Goal: Task Accomplishment & Management: Complete application form

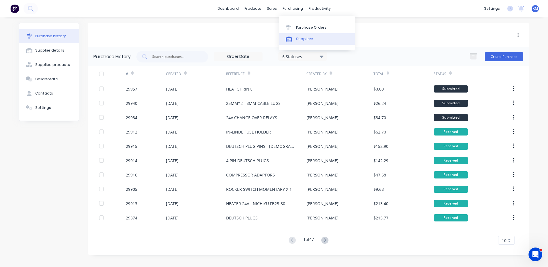
click at [303, 35] on link "Suppliers" at bounding box center [317, 38] width 76 height 11
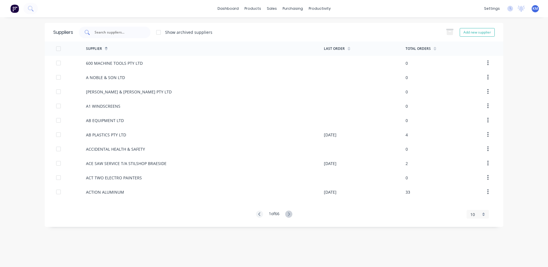
click at [127, 36] on div at bounding box center [115, 32] width 72 height 11
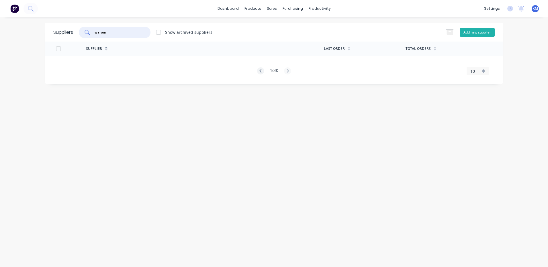
type input "warom"
click at [472, 31] on button "Add new supplier" at bounding box center [477, 32] width 35 height 9
select select "AU"
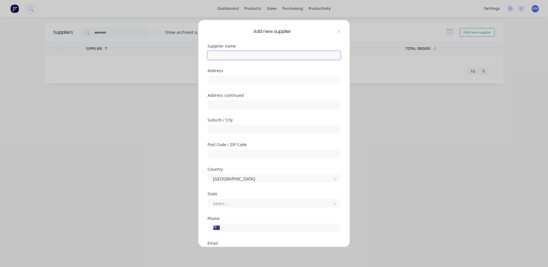
click at [267, 57] on input "text" at bounding box center [274, 55] width 133 height 9
type input "WAROM TECHNOLOGY INCORPORATED COMPANY"
click at [265, 82] on input "NO. 555" at bounding box center [274, 80] width 133 height 9
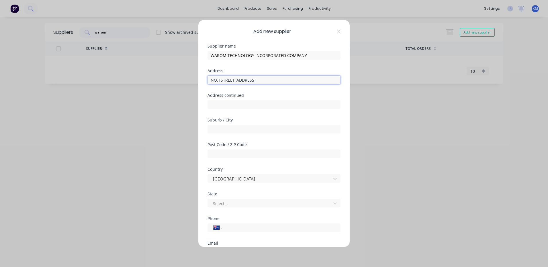
type input "NO. 555 BAOQIAN ROAD"
type input "JIADING DISTRICT"
type input "SHANGHAI"
type input "201808"
click at [272, 176] on div at bounding box center [270, 178] width 116 height 7
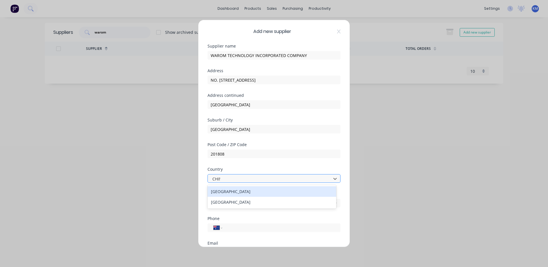
type input "CHINA"
click at [256, 189] on div "China" at bounding box center [272, 191] width 129 height 11
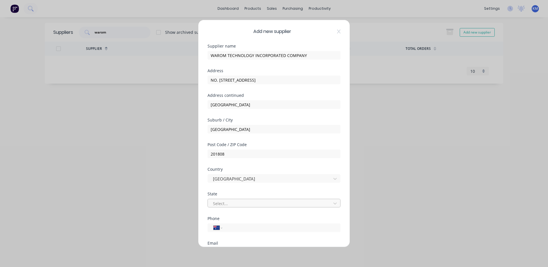
click at [255, 204] on div at bounding box center [270, 203] width 116 height 7
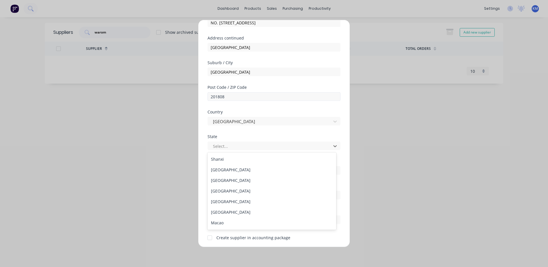
scroll to position [287, 0]
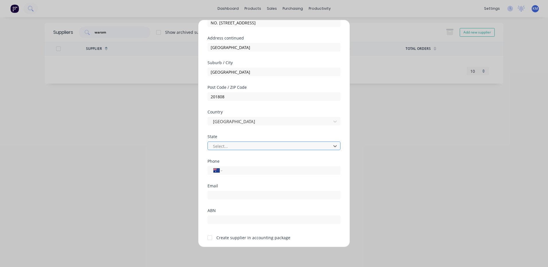
click at [271, 147] on div at bounding box center [270, 145] width 116 height 7
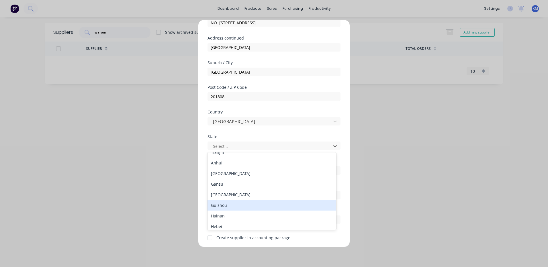
scroll to position [31, 0]
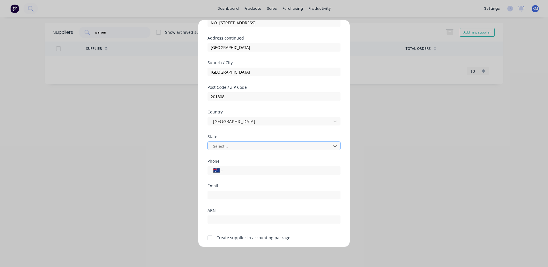
click at [283, 145] on div at bounding box center [270, 145] width 116 height 7
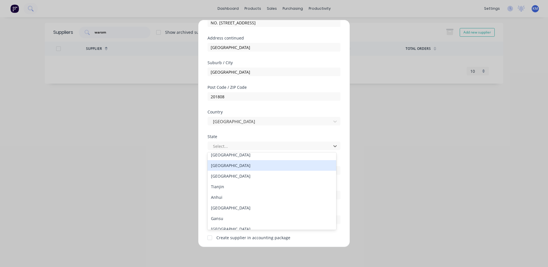
scroll to position [57, 0]
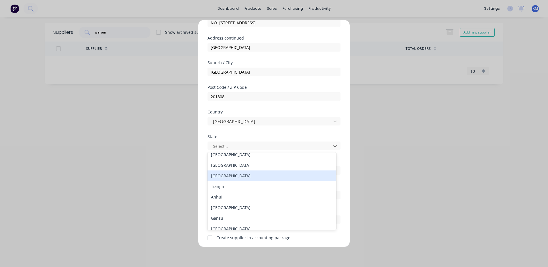
click at [246, 175] on div "Shanghai" at bounding box center [272, 176] width 129 height 11
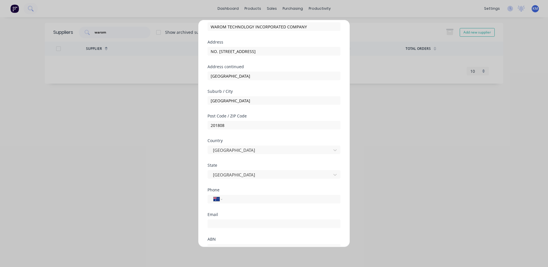
scroll to position [0, 0]
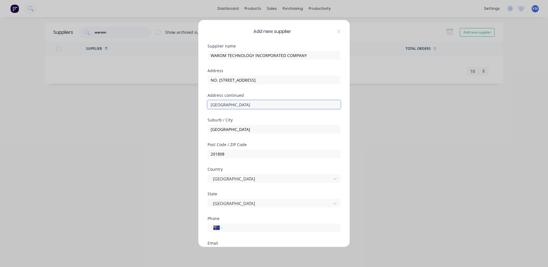
drag, startPoint x: 253, startPoint y: 105, endPoint x: 192, endPoint y: 100, distance: 61.0
click at [192, 100] on div "Add new supplier Supplier name WAROM TECHNOLOGY INCORPORATED COMPANY Address NO…" at bounding box center [274, 133] width 548 height 267
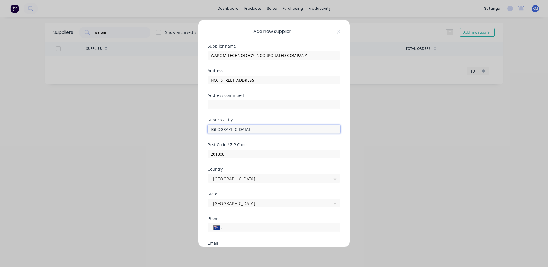
drag, startPoint x: 237, startPoint y: 130, endPoint x: 187, endPoint y: 124, distance: 50.8
click at [187, 124] on div "Add new supplier Supplier name WAROM TECHNOLOGY INCORPORATED COMPANY Address NO…" at bounding box center [274, 133] width 548 height 267
paste input "JIADING DISTRICT"
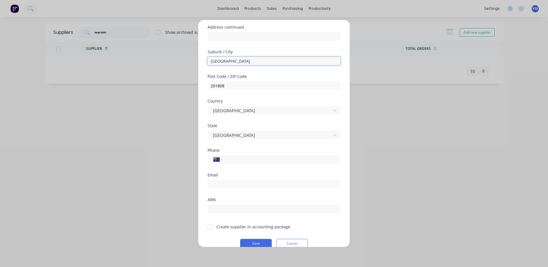
scroll to position [77, 0]
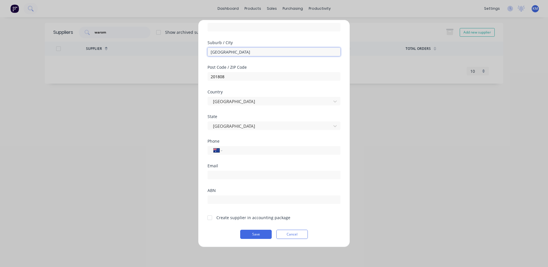
type input "JIADING DISTRICT"
drag, startPoint x: 248, startPoint y: 151, endPoint x: 236, endPoint y: 150, distance: 11.8
click at [248, 151] on input "tel" at bounding box center [280, 150] width 108 height 7
click at [219, 150] on select "International [GEOGRAPHIC_DATA] [GEOGRAPHIC_DATA] [GEOGRAPHIC_DATA] [GEOGRAPHIC…" at bounding box center [218, 150] width 9 height 8
select select "CN"
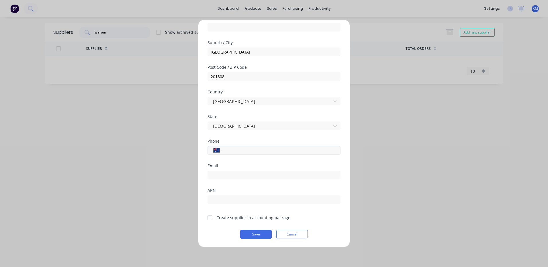
click at [214, 146] on select "International [GEOGRAPHIC_DATA] [GEOGRAPHIC_DATA] [GEOGRAPHIC_DATA] [GEOGRAPHIC…" at bounding box center [218, 150] width 9 height 8
click at [249, 147] on input "tel" at bounding box center [280, 150] width 108 height 7
type input "21 3997 7565"
click at [232, 176] on input "email" at bounding box center [274, 175] width 133 height 9
click at [210, 216] on div at bounding box center [209, 217] width 11 height 11
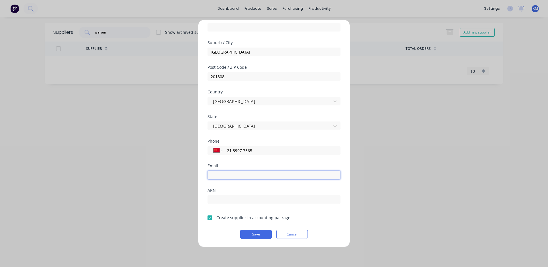
click at [232, 177] on input "email" at bounding box center [274, 175] width 133 height 9
click at [225, 175] on input "email" at bounding box center [274, 175] width 133 height 9
type input "gmb51@warom.com"
click at [255, 153] on input "21 3997 7565" at bounding box center [280, 150] width 108 height 7
click at [255, 234] on button "Save" at bounding box center [256, 234] width 32 height 9
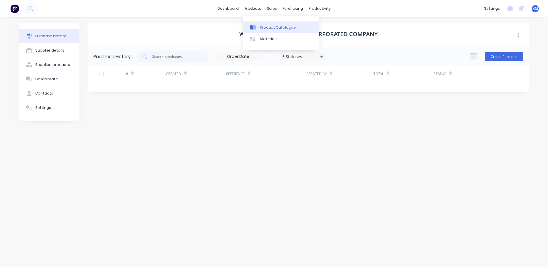
click at [266, 24] on link "Product Catalogue" at bounding box center [281, 26] width 76 height 11
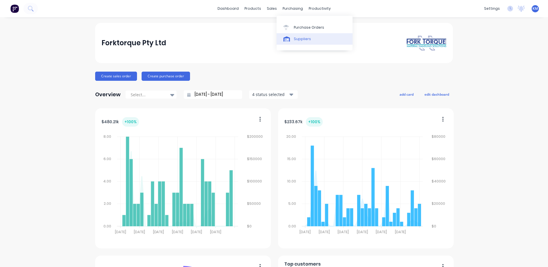
click at [300, 40] on div "Suppliers" at bounding box center [302, 38] width 17 height 5
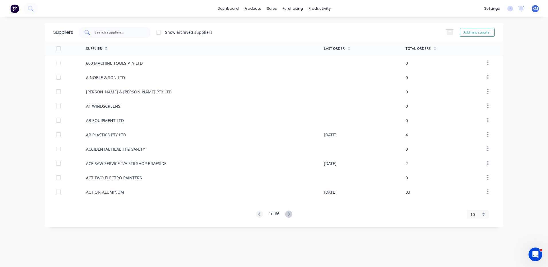
click at [135, 35] on input "text" at bounding box center [118, 33] width 48 height 6
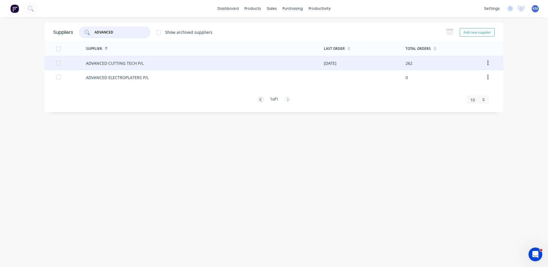
type input "ADVANCED"
click at [173, 64] on div "ADVANCED CUTTING TECH P/L" at bounding box center [205, 63] width 238 height 14
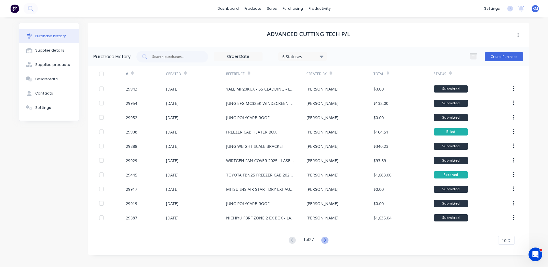
click at [324, 237] on icon at bounding box center [324, 240] width 7 height 7
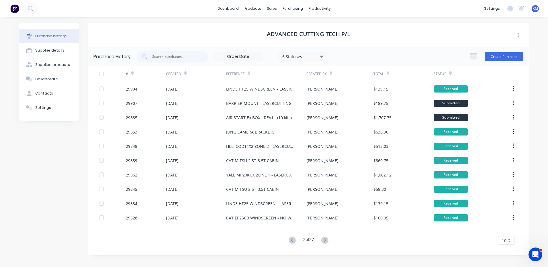
click at [296, 239] on button at bounding box center [292, 240] width 11 height 8
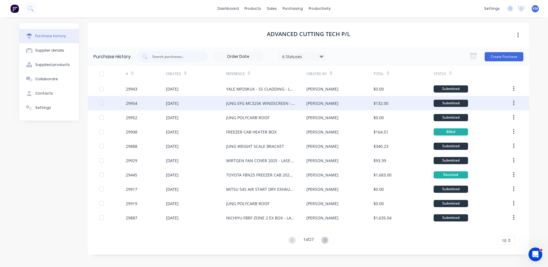
click at [335, 106] on div "Peter" at bounding box center [339, 103] width 67 height 14
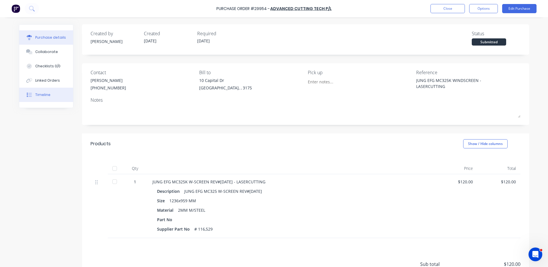
click at [63, 95] on button "Timeline" at bounding box center [46, 95] width 54 height 14
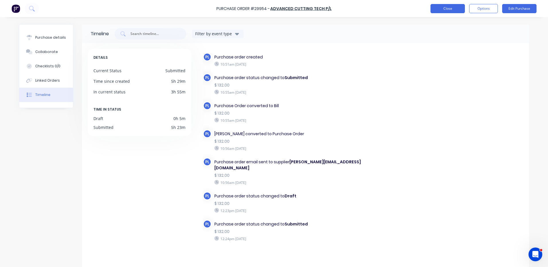
click at [447, 8] on button "Close" at bounding box center [448, 8] width 34 height 9
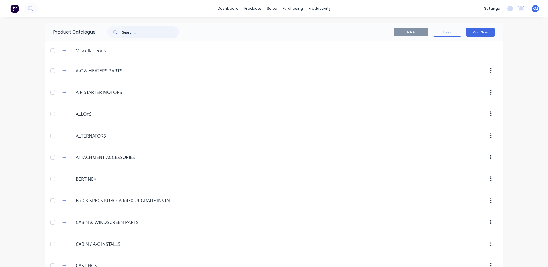
click at [148, 35] on input "text" at bounding box center [150, 31] width 57 height 11
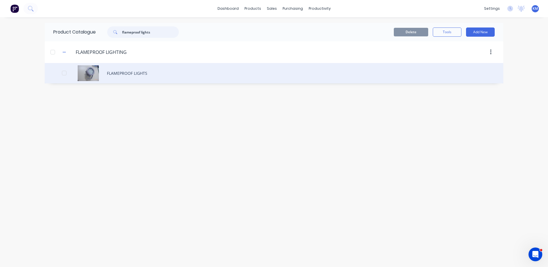
type input "flameproof lights"
click at [143, 73] on div "FLAMEPROOF LIGHTS" at bounding box center [274, 73] width 459 height 20
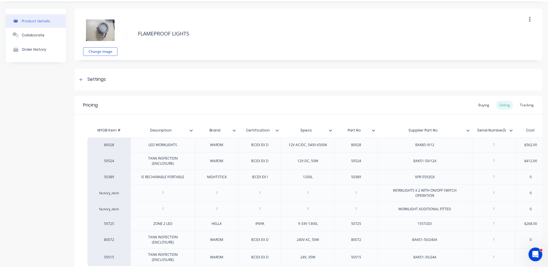
scroll to position [29, 0]
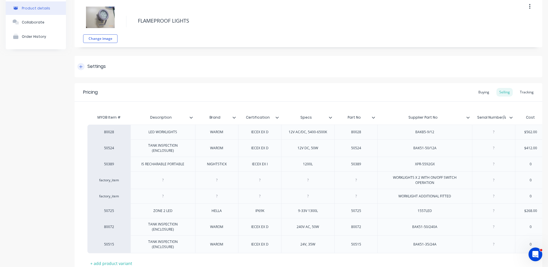
click at [148, 74] on div "Settings" at bounding box center [309, 66] width 468 height 21
type textarea "x"
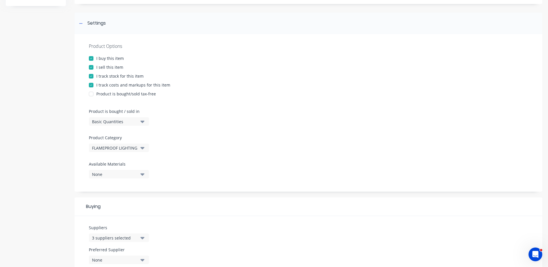
scroll to position [115, 0]
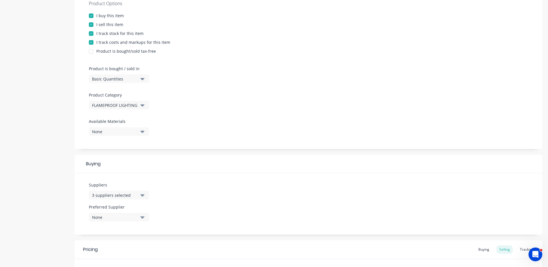
drag, startPoint x: 123, startPoint y: 196, endPoint x: 134, endPoint y: 192, distance: 12.2
click at [123, 196] on div "3 suppliers selected" at bounding box center [115, 195] width 46 height 6
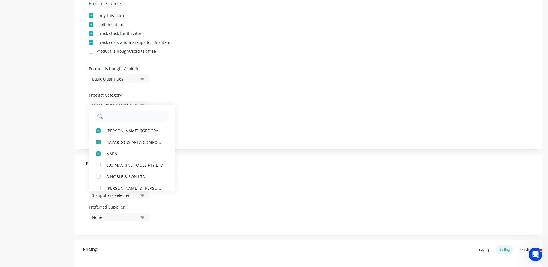
click at [137, 118] on input "text" at bounding box center [135, 116] width 61 height 11
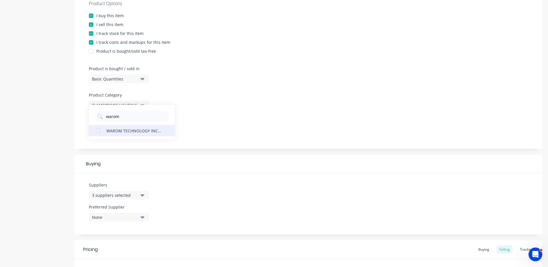
type input "warom"
click at [134, 131] on div "WAROM TECHNOLOGY INCORPORATED COMPANY" at bounding box center [134, 131] width 57 height 6
click at [253, 147] on div "Product Options I buy this item I sell this item I track stock for this item I …" at bounding box center [309, 70] width 468 height 158
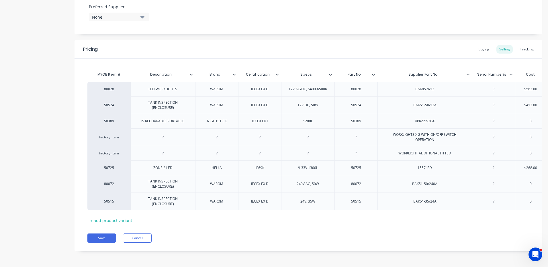
scroll to position [319, 0]
click at [103, 240] on button "Save" at bounding box center [101, 238] width 29 height 9
type textarea "x"
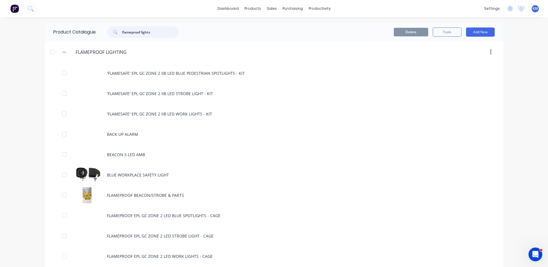
drag, startPoint x: 156, startPoint y: 34, endPoint x: 107, endPoint y: 29, distance: 49.0
click at [107, 29] on div "flameproof lights" at bounding box center [143, 31] width 72 height 11
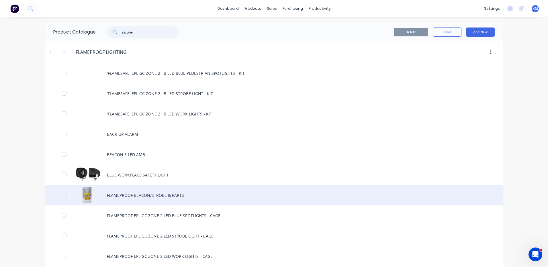
type input "strobe"
click at [156, 196] on div "FLAMEPROOF BEACON/STROBE & PARTS" at bounding box center [274, 195] width 459 height 20
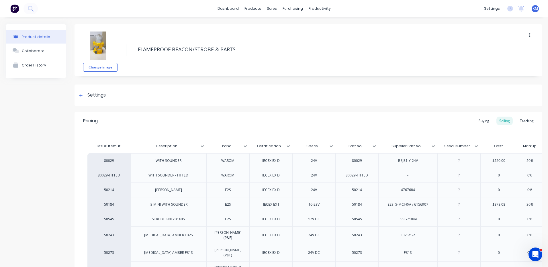
type textarea "x"
click at [120, 91] on div "Settings" at bounding box center [309, 95] width 468 height 21
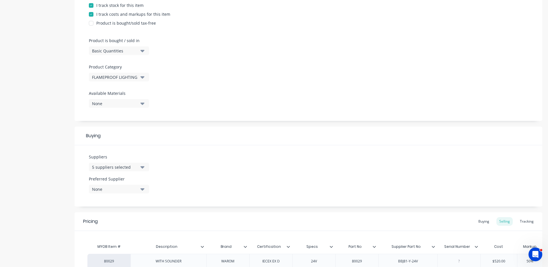
scroll to position [143, 0]
click at [127, 167] on div "5 suppliers selected" at bounding box center [115, 167] width 46 height 6
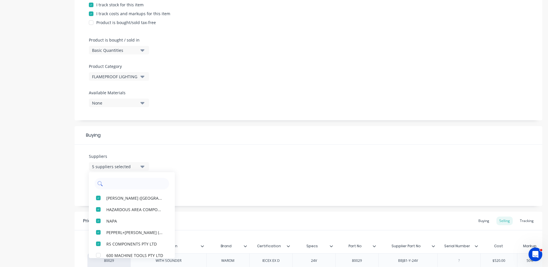
click at [136, 180] on input "text" at bounding box center [135, 183] width 61 height 11
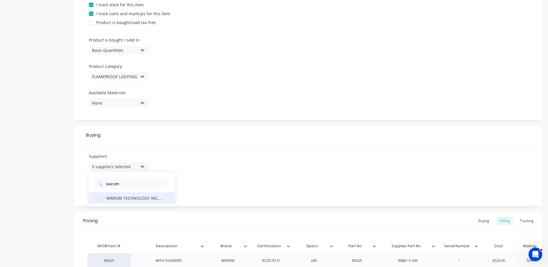
type input "warom"
click at [136, 200] on div "WAROM TECHNOLOGY INCORPORATED COMPANY" at bounding box center [134, 198] width 57 height 6
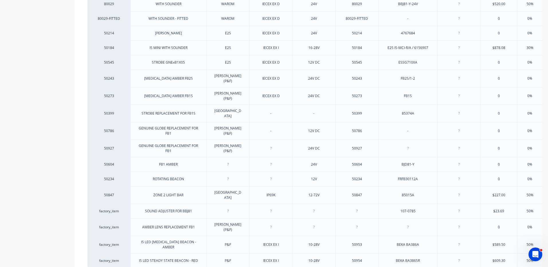
scroll to position [445, 0]
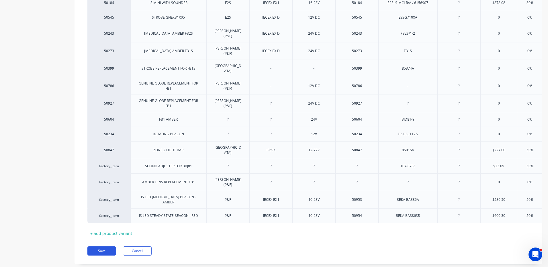
click at [108, 247] on button "Save" at bounding box center [101, 251] width 29 height 9
type textarea "x"
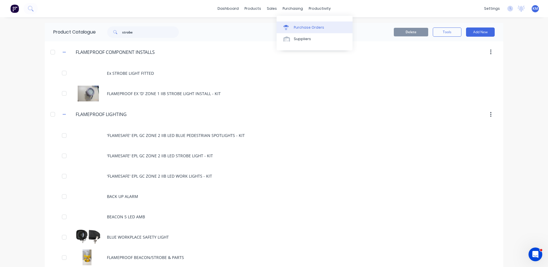
click at [293, 28] on link "Purchase Orders" at bounding box center [315, 26] width 76 height 11
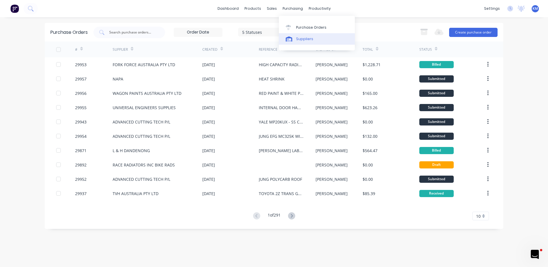
click at [293, 39] on div at bounding box center [290, 38] width 9 height 5
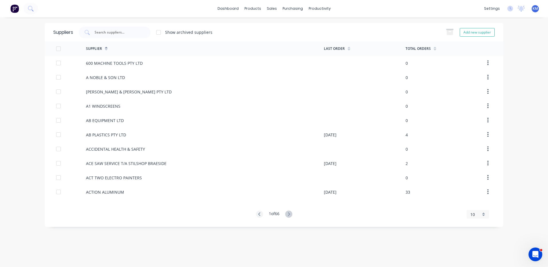
click at [122, 34] on input "text" at bounding box center [118, 33] width 48 height 6
click at [293, 27] on div at bounding box center [290, 27] width 9 height 5
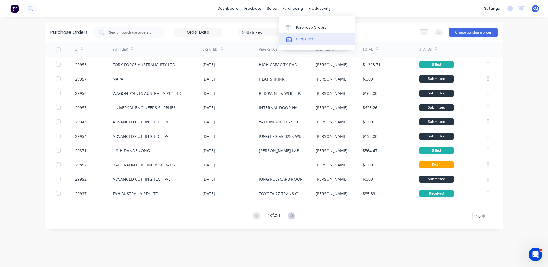
click at [298, 37] on div "Suppliers" at bounding box center [304, 38] width 17 height 5
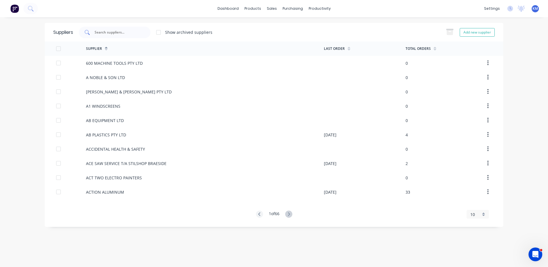
click at [122, 36] on div at bounding box center [115, 32] width 72 height 11
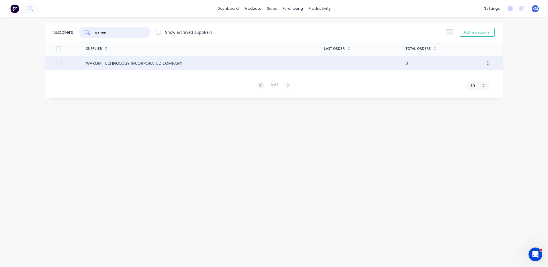
type input "warom"
click at [117, 62] on div "WAROM TECHNOLOGY INCORPORATED COMPANY" at bounding box center [134, 63] width 96 height 6
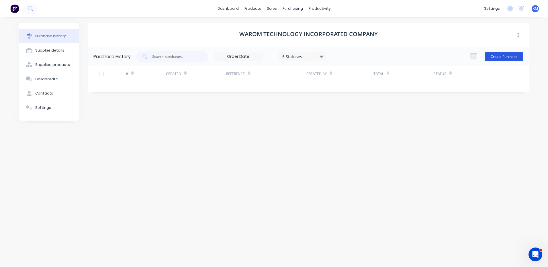
click at [499, 54] on button "Create Purchase" at bounding box center [504, 56] width 39 height 9
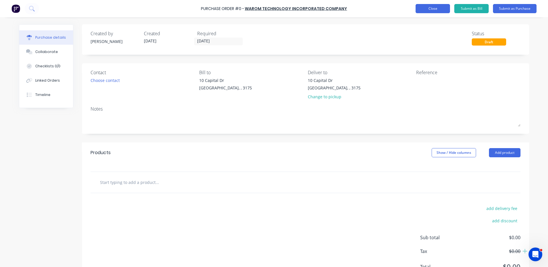
click at [435, 9] on button "Close" at bounding box center [433, 8] width 34 height 9
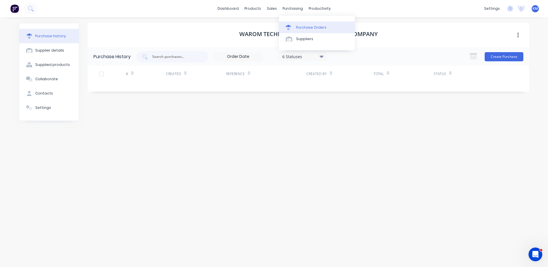
click at [297, 26] on div "Purchase Orders" at bounding box center [311, 27] width 30 height 5
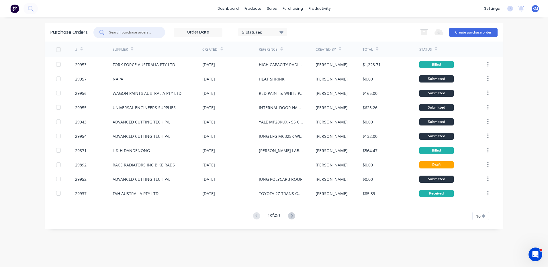
click at [138, 30] on input "text" at bounding box center [133, 33] width 48 height 6
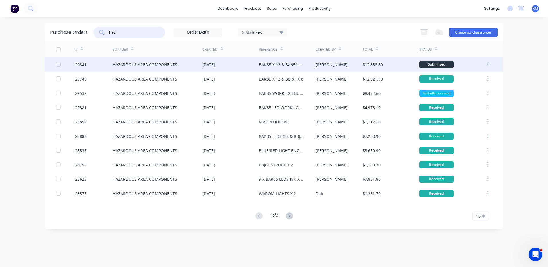
type input "hac"
click at [178, 63] on div "HAZARDOUS AREA COMPONENTS" at bounding box center [158, 64] width 90 height 14
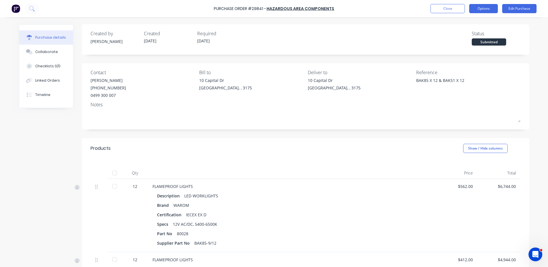
click at [477, 8] on button "Options" at bounding box center [483, 8] width 29 height 9
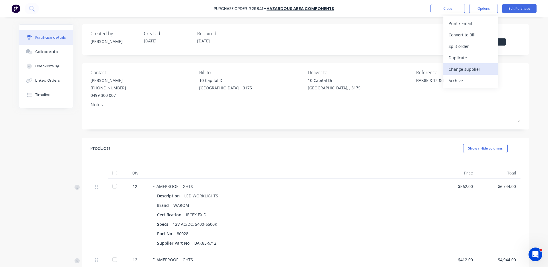
click at [471, 65] on div "Change supplier" at bounding box center [471, 69] width 44 height 8
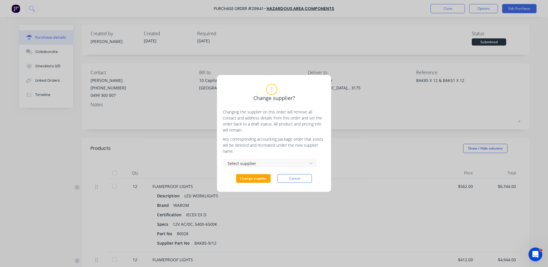
type textarea "x"
click at [275, 162] on div "Select supplier" at bounding box center [266, 163] width 77 height 7
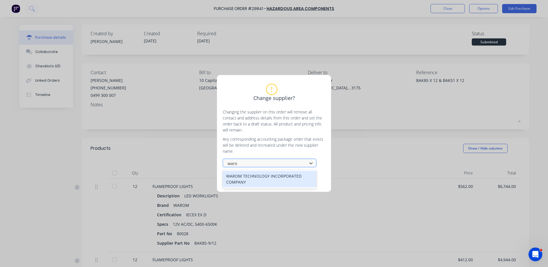
type input "warom"
click at [282, 176] on div "WAROM TECHNOLOGY INCORPORATED COMPANY" at bounding box center [270, 179] width 94 height 17
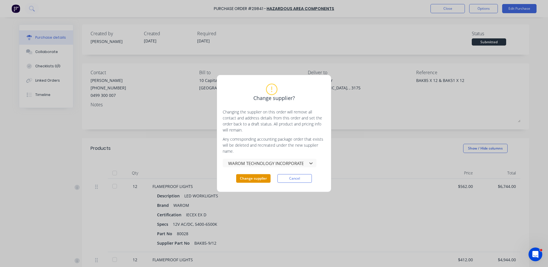
click at [251, 179] on button "Change supplier" at bounding box center [253, 178] width 34 height 9
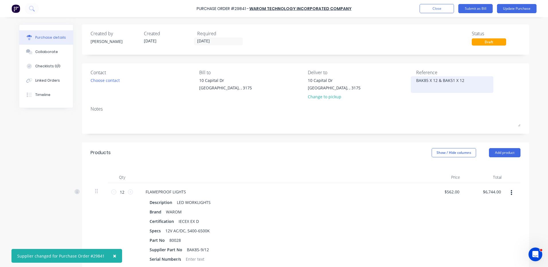
click at [465, 81] on textarea "BAK85 X 12 & BAK51 X 12" at bounding box center [452, 83] width 72 height 13
click at [442, 80] on textarea "BAK85 X 12 & BAK51 X 12" at bounding box center [452, 83] width 72 height 13
type textarea "x"
type textarea "BAK85 X 12 &BAK51 X 12"
type textarea "x"
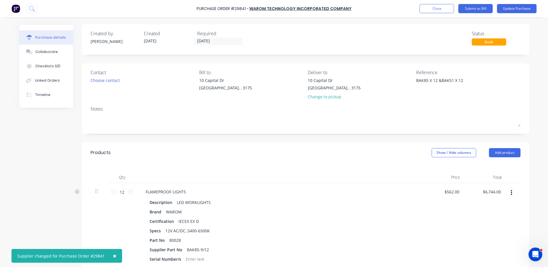
type textarea "BAK85 X 12 BAK51 X 12"
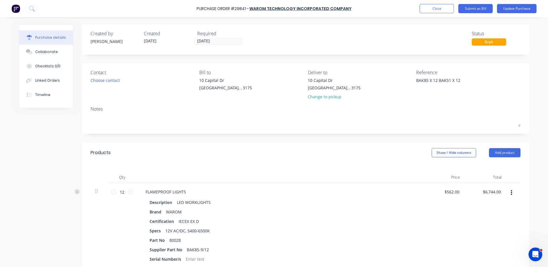
type textarea "x"
type textarea "BAK85 X 12BAK51 X 12"
type textarea "x"
type textarea "BAK85 X 12,BAK51 X 12"
type textarea "x"
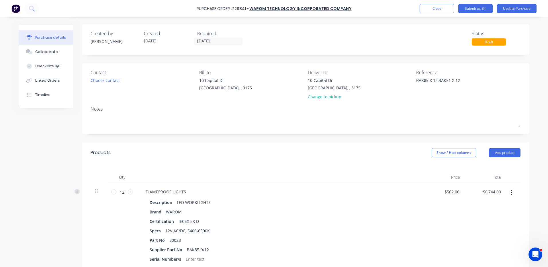
type textarea "BAK85 X 12, BAK51 X 12"
click at [472, 81] on textarea "BAK85 X 12, BAK51 X 12" at bounding box center [452, 83] width 72 height 13
type textarea "x"
type textarea "BAK85 X 12, BAK51 X 12 & 7 x BBJ81"
type textarea "x"
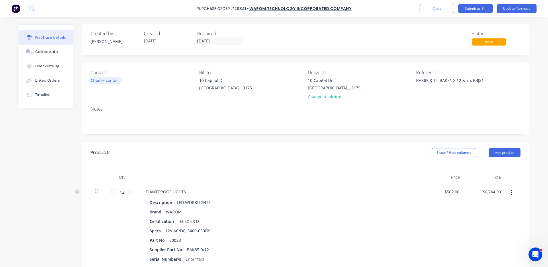
type textarea "BAK85 X 12, BAK51 X 12 & 7 x BBJ81"
click at [109, 82] on div "Choose contact" at bounding box center [105, 80] width 29 height 6
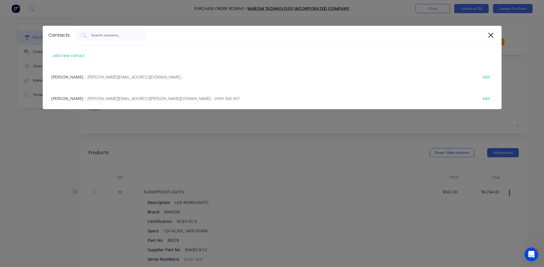
drag, startPoint x: 493, startPoint y: 35, endPoint x: 430, endPoint y: 26, distance: 64.3
click at [493, 34] on icon at bounding box center [491, 35] width 6 height 8
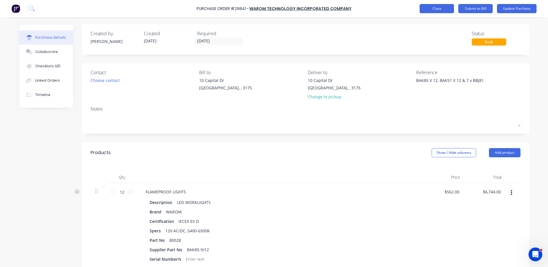
click at [432, 9] on button "Close" at bounding box center [437, 8] width 34 height 9
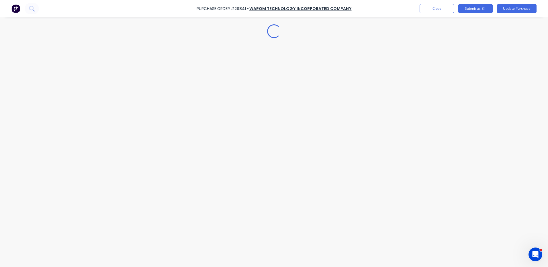
type textarea "x"
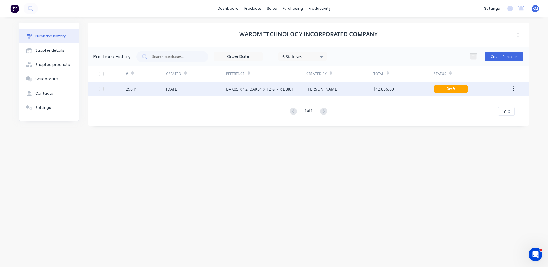
click at [265, 93] on div "BAK85 X 12, BAK51 X 12 & 7 x BBJ81" at bounding box center [266, 89] width 80 height 14
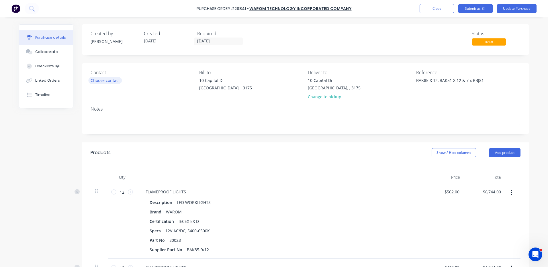
click at [100, 83] on div "Choose contact" at bounding box center [105, 80] width 29 height 6
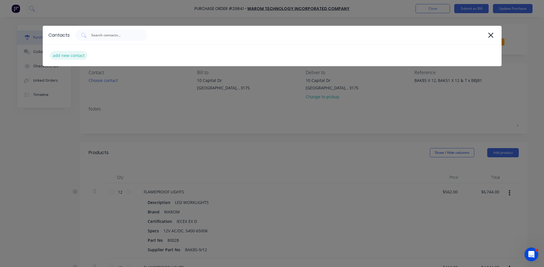
type textarea "x"
click at [72, 54] on div "add new contact" at bounding box center [69, 55] width 38 height 9
select select "AU"
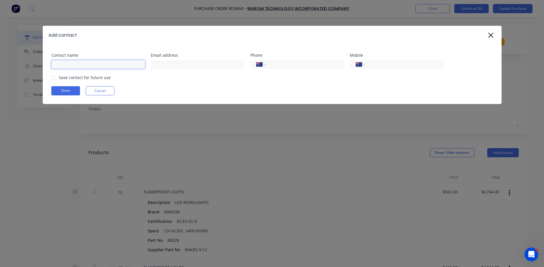
type textarea "x"
click at [104, 67] on input at bounding box center [98, 64] width 94 height 9
type input "[PERSON_NAME]"
click at [185, 65] on input at bounding box center [198, 64] width 94 height 9
type textarea "x"
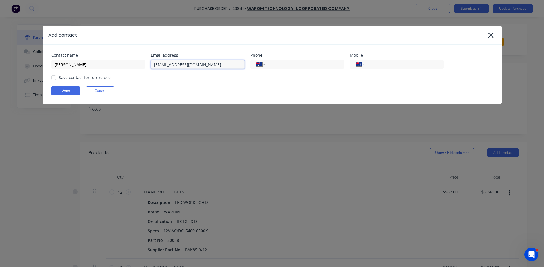
type input "[EMAIL_ADDRESS][DOMAIN_NAME]"
type textarea "x"
click at [360, 65] on select "International Afghanistan Åland Islands Albania Algeria American Samoa Andorra …" at bounding box center [360, 64] width 9 height 8
select select "CN"
click at [356, 60] on select "International Afghanistan Åland Islands Albania Algeria American Samoa Andorra …" at bounding box center [360, 64] width 9 height 8
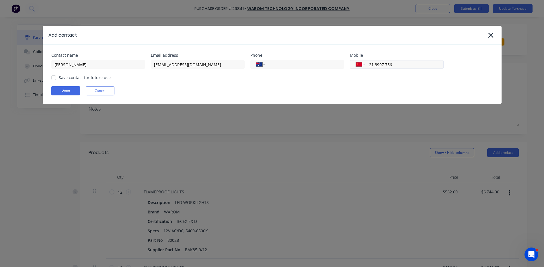
type input "21 3997 7565"
type textarea "x"
click at [57, 78] on div at bounding box center [53, 77] width 11 height 11
type input "21 3997 7565"
click at [59, 89] on button "Done" at bounding box center [65, 90] width 29 height 9
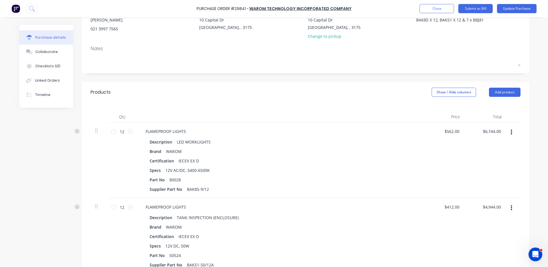
scroll to position [57, 0]
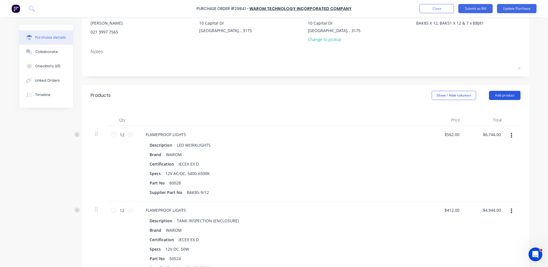
click at [501, 95] on button "Add product" at bounding box center [505, 95] width 32 height 9
click at [493, 105] on button "Product catalogue" at bounding box center [493, 109] width 54 height 11
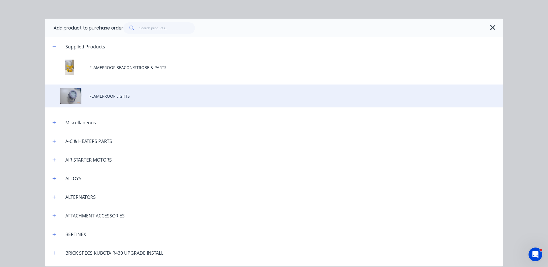
click at [161, 86] on div "FLAMEPROOF LIGHTS" at bounding box center [274, 96] width 458 height 23
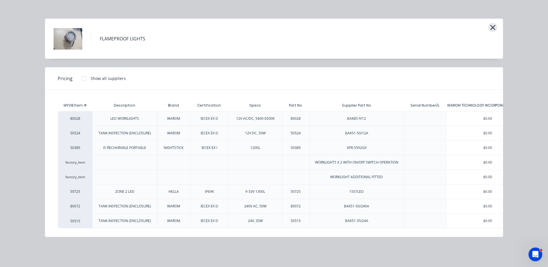
click at [493, 26] on icon "button" at bounding box center [493, 28] width 6 height 8
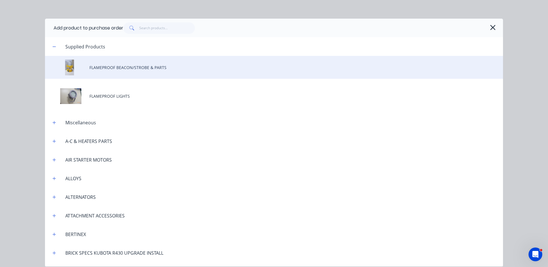
click at [166, 67] on div "FLAMEPROOF BEACON/STROBE & PARTS" at bounding box center [274, 67] width 458 height 23
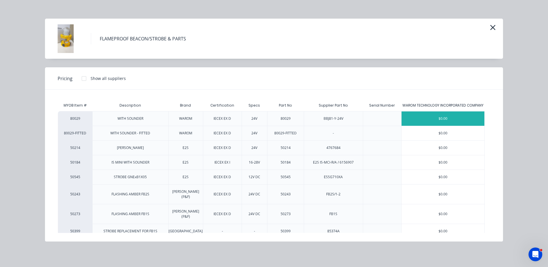
click at [447, 121] on div "$0.00" at bounding box center [443, 119] width 83 height 14
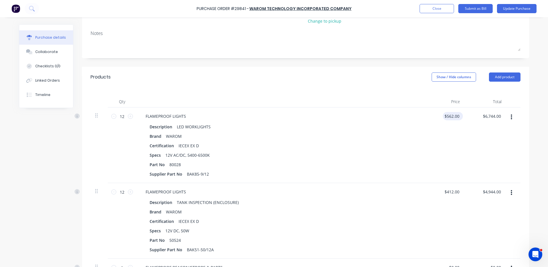
scroll to position [86, 0]
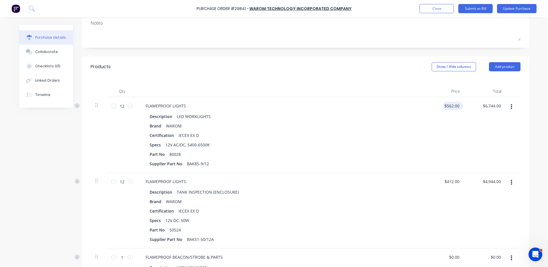
type textarea "x"
type input "562.0000"
click at [453, 105] on input "562.0000" at bounding box center [452, 106] width 18 height 8
click at [453, 105] on input "562.0000" at bounding box center [451, 106] width 20 height 8
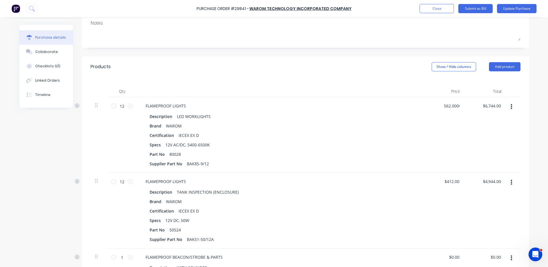
type textarea "x"
type input "562"
click at [453, 103] on input "562" at bounding box center [456, 106] width 10 height 8
type textarea "x"
click at [453, 103] on input "562" at bounding box center [456, 106] width 10 height 8
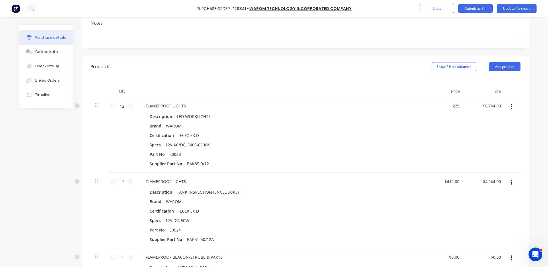
type input "225"
type textarea "x"
type input "$225.00"
type input "$2,700.00"
click at [398, 81] on div "Qty Price Total 12 12 FLAMEPROOF LIGHTS Description LED WORKLIGHTS Brand WAROM …" at bounding box center [305, 200] width 447 height 247
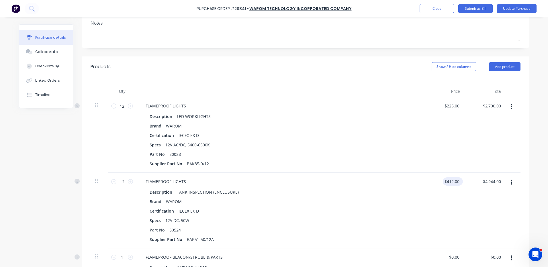
type textarea "x"
type input "412.0000"
click at [453, 181] on input "412.0000" at bounding box center [452, 181] width 18 height 8
type textarea "x"
click at [453, 181] on input "412.0000" at bounding box center [451, 181] width 20 height 8
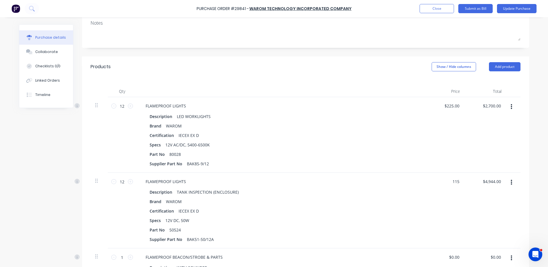
type input "115"
type textarea "x"
type input "$115.00"
type input "$1,380.00"
click at [402, 159] on div "Description LED WORKLIGHTS Brand WAROM Certification IECEX EX D Specs 12V AC/DC…" at bounding box center [279, 140] width 277 height 56
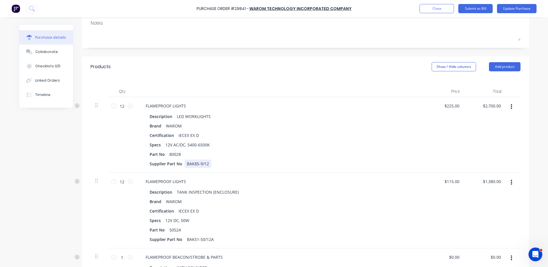
scroll to position [143, 0]
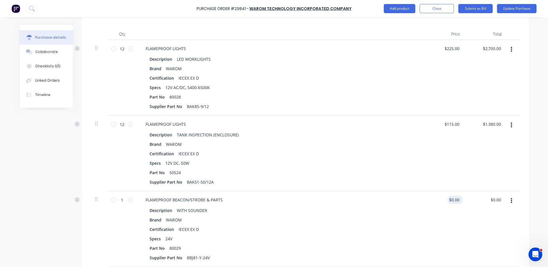
type textarea "x"
type input "0"
click at [454, 200] on input "0" at bounding box center [457, 200] width 8 height 8
type textarea "x"
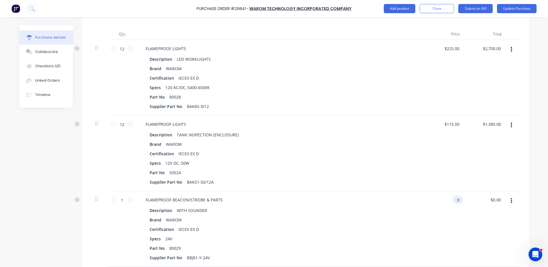
click at [454, 200] on input "0" at bounding box center [457, 200] width 8 height 8
type input "240"
type textarea "x"
type input "$240.00"
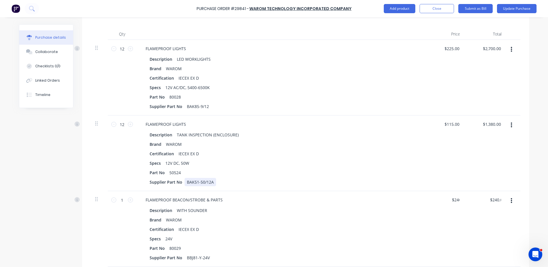
click at [388, 185] on div "Supplier Part No BAK51-50/12A" at bounding box center [278, 182] width 263 height 8
click at [117, 199] on input "1" at bounding box center [121, 200] width 11 height 9
type textarea "x"
type input "7"
type input "$1,680.00"
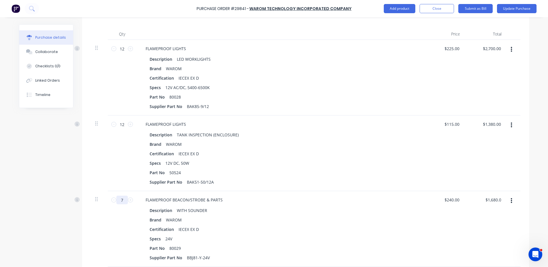
type textarea "x"
type input "7"
click at [110, 185] on div "12 12" at bounding box center [122, 154] width 29 height 76
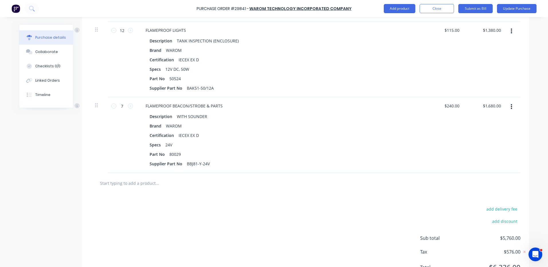
scroll to position [264, 0]
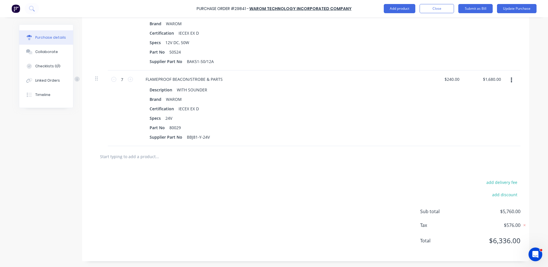
click at [244, 196] on div "add delivery fee add discount Sub total $5,760.00 Tax $576.00 Total $6,336.00" at bounding box center [305, 214] width 447 height 94
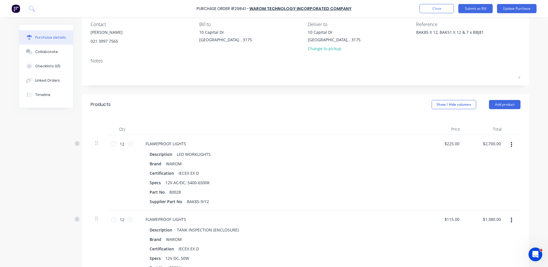
scroll to position [0, 0]
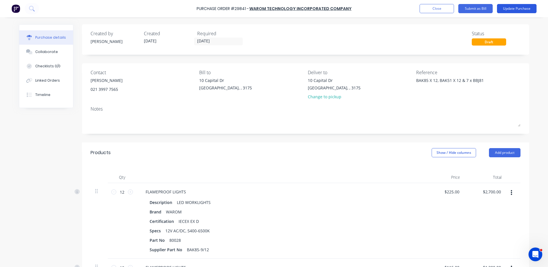
click at [522, 10] on button "Update Purchase" at bounding box center [517, 8] width 40 height 9
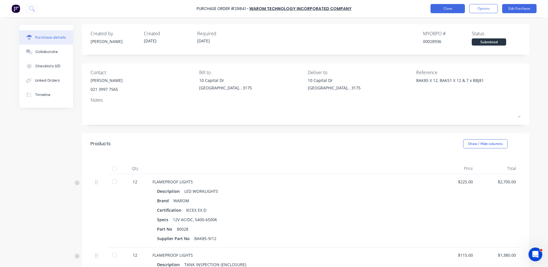
click at [452, 11] on button "Close" at bounding box center [448, 8] width 34 height 9
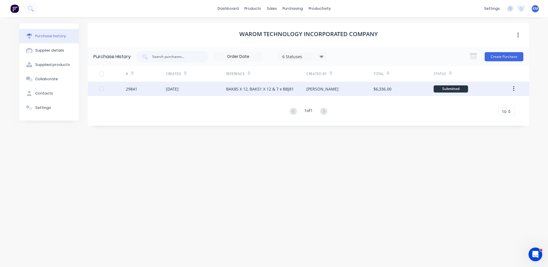
click at [374, 87] on div "$6,336.00" at bounding box center [383, 89] width 18 height 6
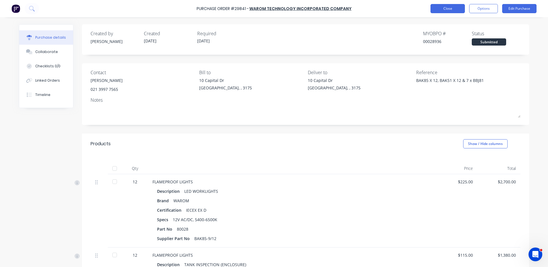
click at [447, 9] on button "Close" at bounding box center [448, 8] width 34 height 9
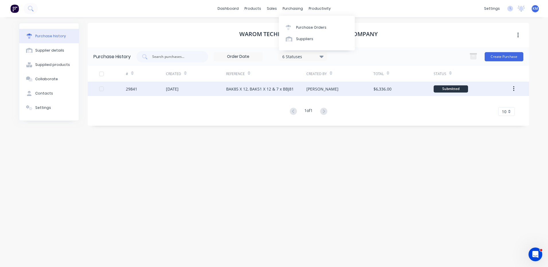
click at [266, 85] on div "BAK85 X 12, BAK51 X 12 & 7 x BBJ81" at bounding box center [266, 89] width 80 height 14
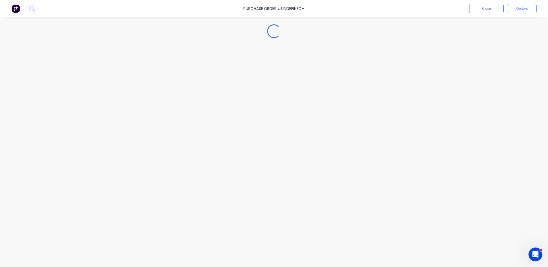
type textarea "x"
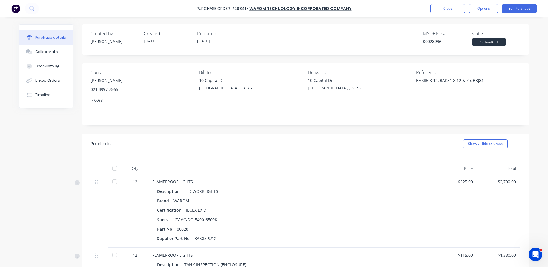
click at [432, 43] on div "00028936" at bounding box center [447, 41] width 49 height 6
click at [434, 42] on div "00028936" at bounding box center [447, 41] width 49 height 6
click at [452, 9] on button "Close" at bounding box center [448, 8] width 34 height 9
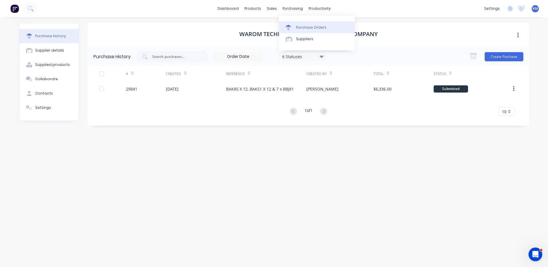
click at [292, 25] on div at bounding box center [290, 27] width 9 height 5
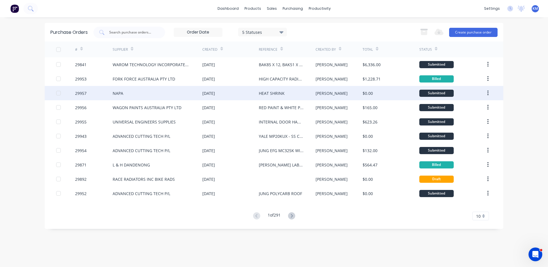
click at [301, 90] on div "HEAT SHRINK" at bounding box center [287, 93] width 56 height 14
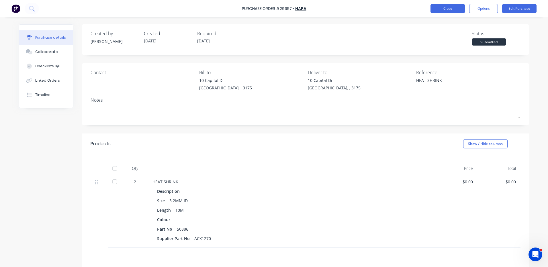
click at [451, 10] on button "Close" at bounding box center [448, 8] width 34 height 9
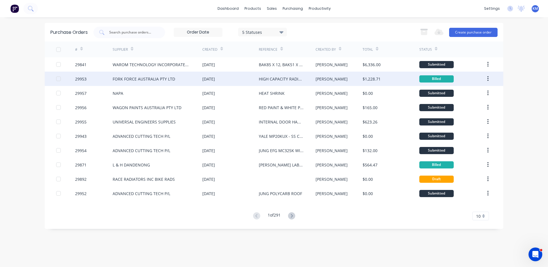
click at [358, 85] on div "[PERSON_NAME]" at bounding box center [339, 79] width 47 height 14
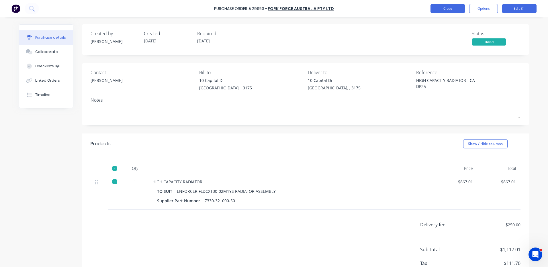
click at [438, 4] on button "Close" at bounding box center [448, 8] width 34 height 9
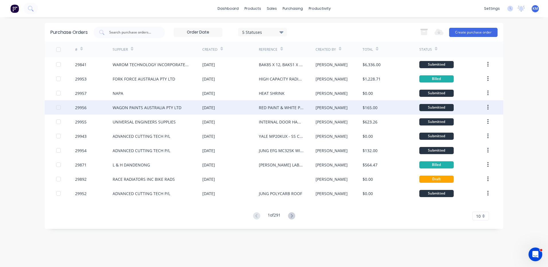
click at [340, 111] on div "[PERSON_NAME]" at bounding box center [339, 107] width 47 height 14
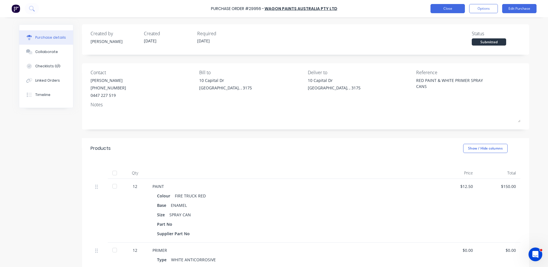
click at [441, 7] on button "Close" at bounding box center [448, 8] width 34 height 9
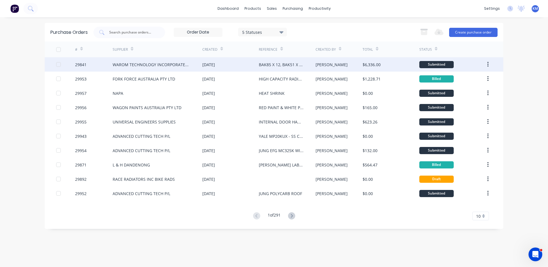
click at [353, 67] on div "[PERSON_NAME]" at bounding box center [339, 64] width 47 height 14
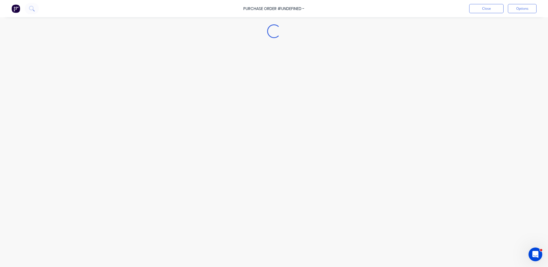
type textarea "x"
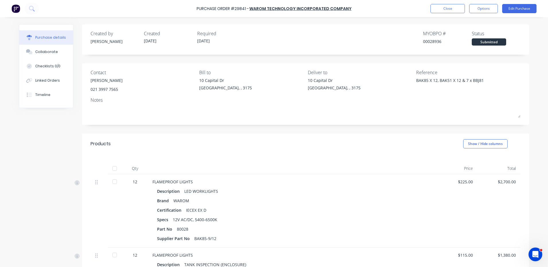
click at [439, 35] on div "MYOB PO #" at bounding box center [447, 33] width 49 height 7
